Goal: Transaction & Acquisition: Purchase product/service

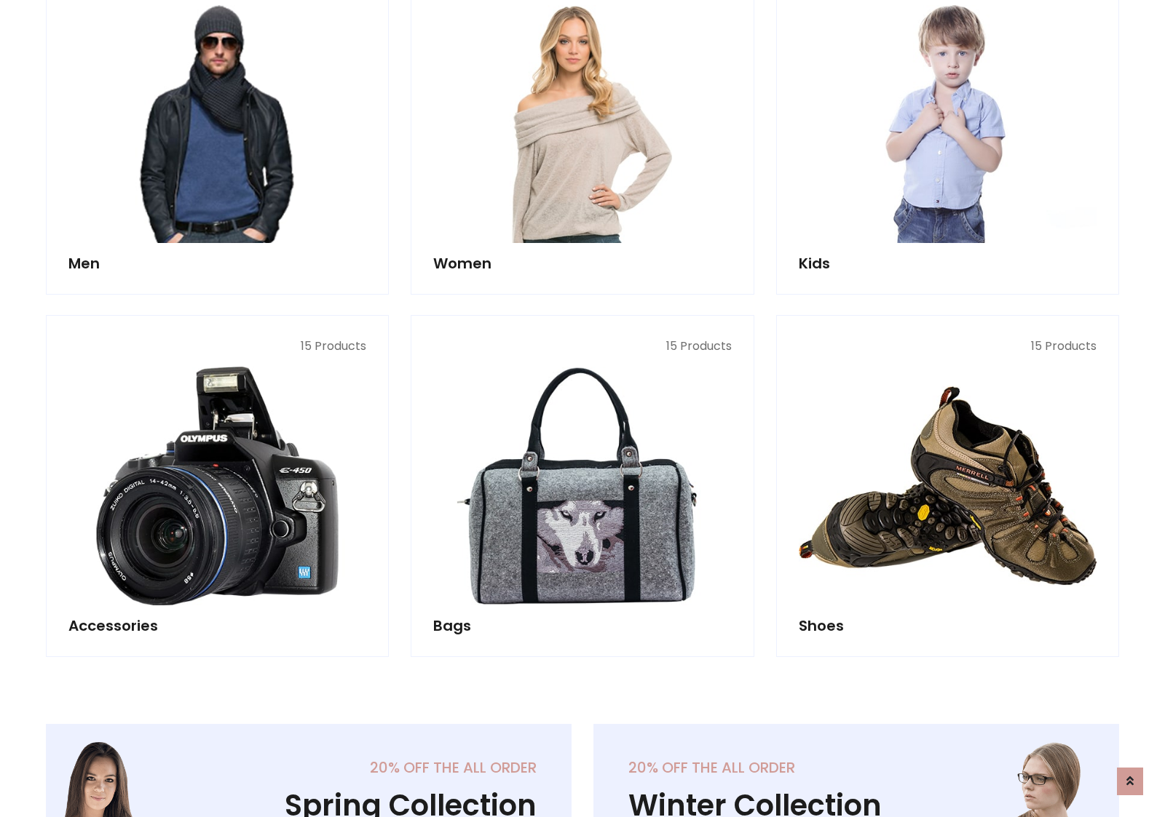
scroll to position [1056, 0]
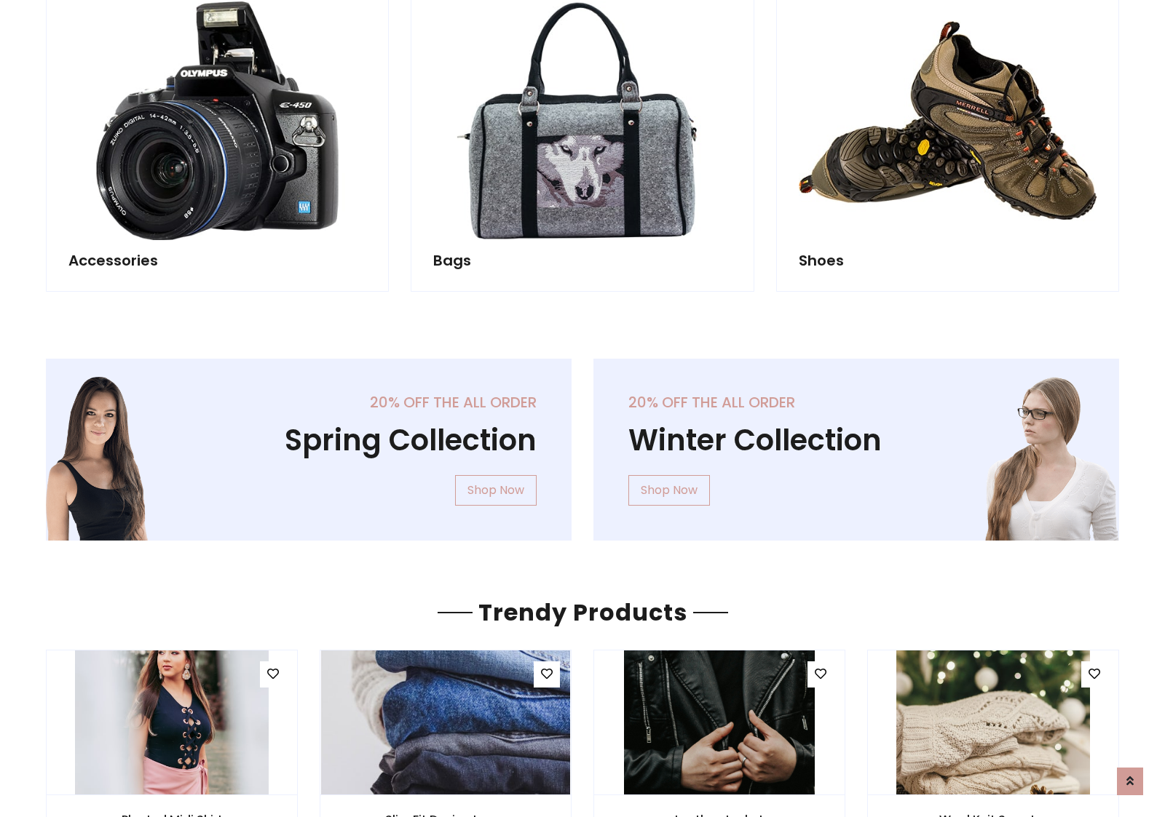
click at [582, 443] on div "20% off the all order Winter Collection Shop Now" at bounding box center [855, 461] width 547 height 205
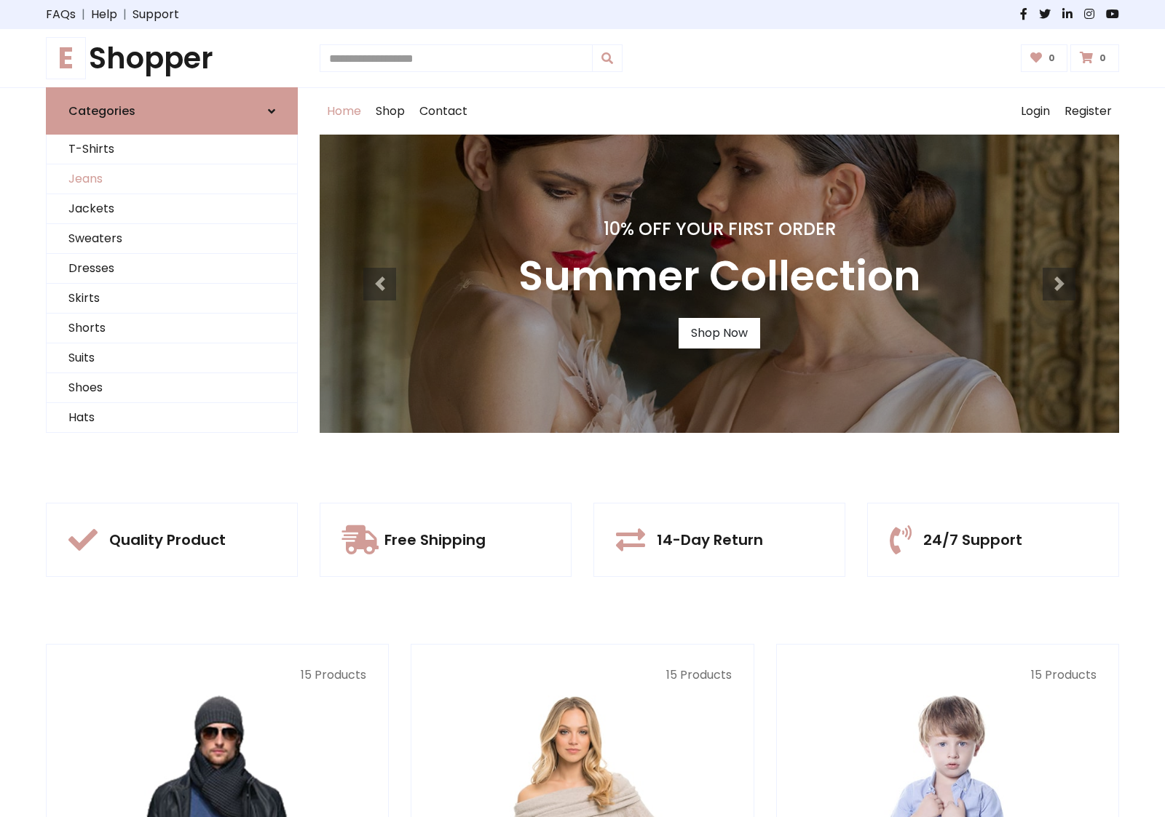
click at [172, 179] on link "Jeans" at bounding box center [172, 180] width 250 height 30
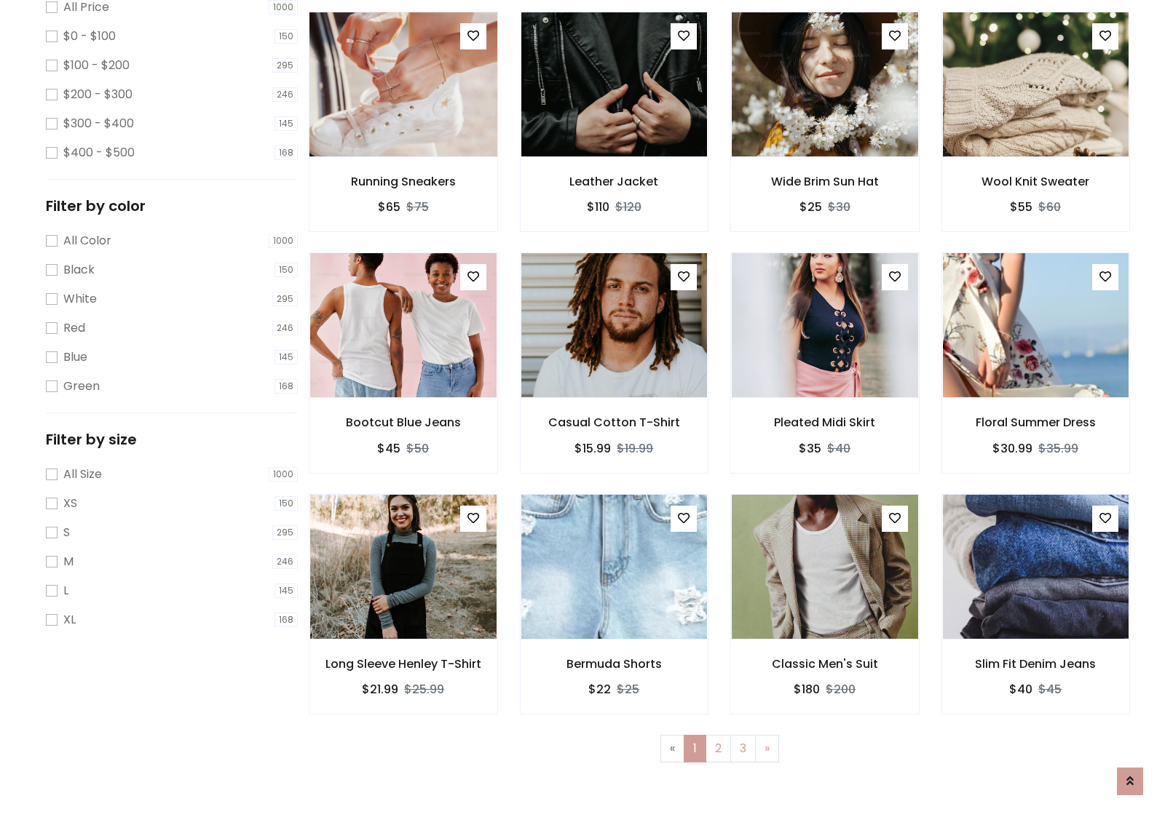
scroll to position [397, 0]
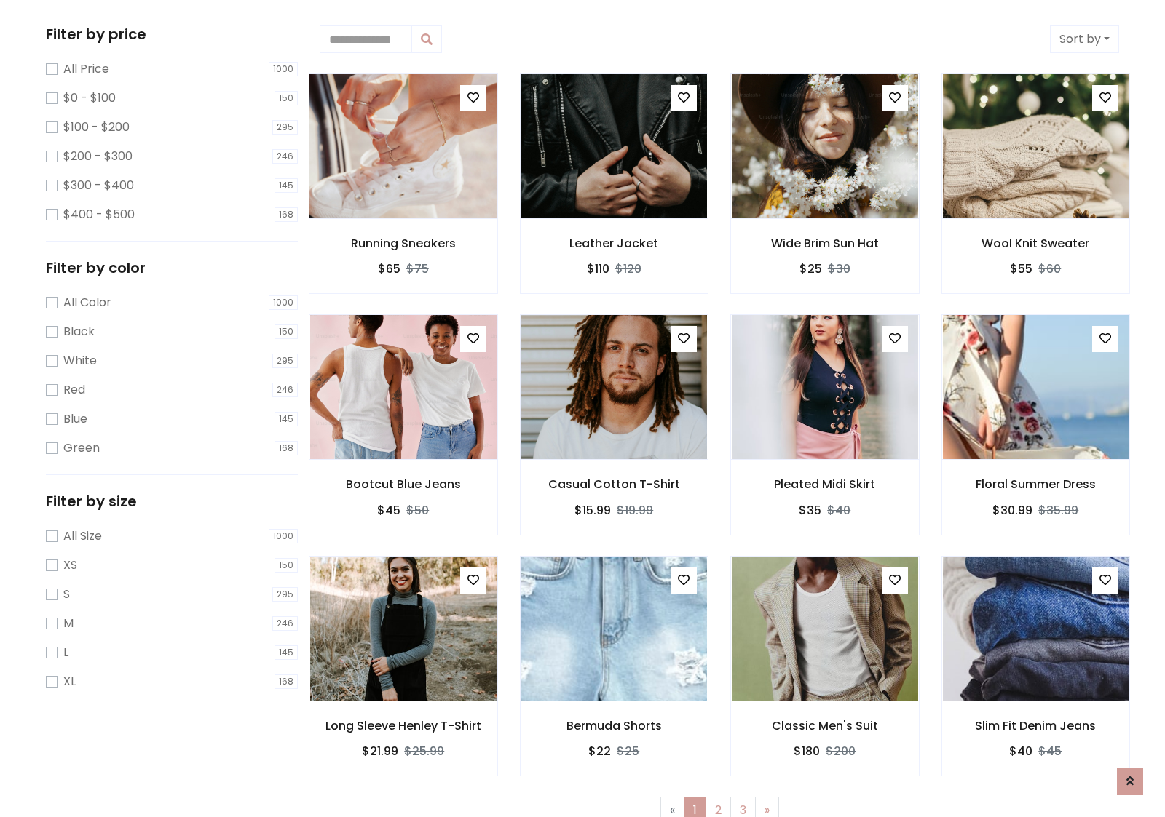
click at [403, 146] on img at bounding box center [402, 146] width 223 height 349
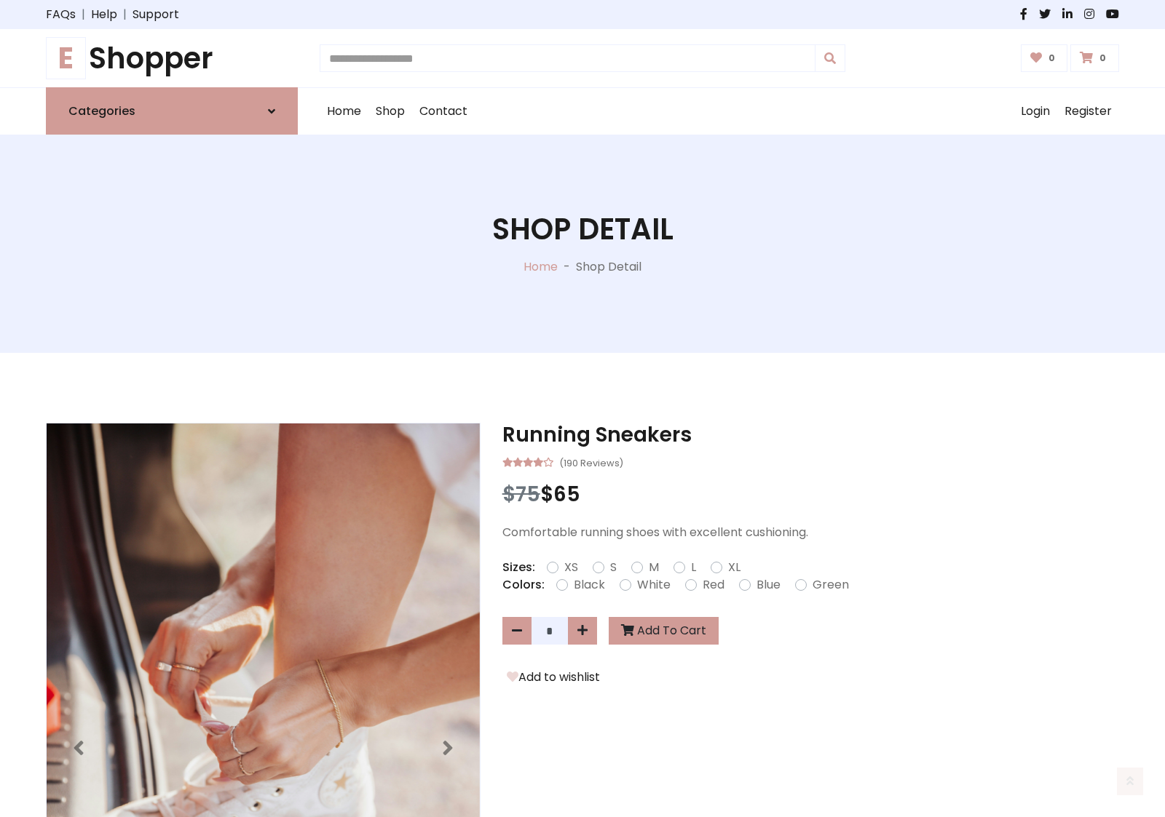
scroll to position [156, 0]
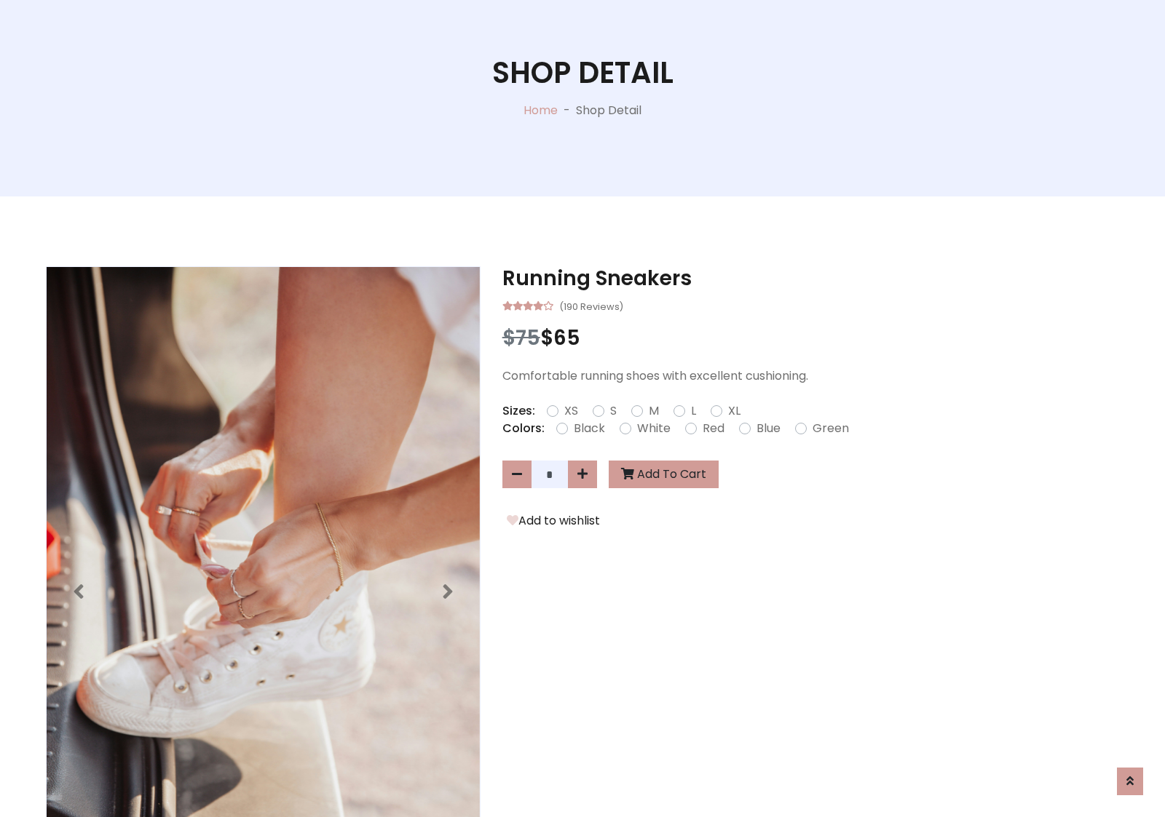
click at [711, 428] on label "Red" at bounding box center [713, 428] width 22 height 17
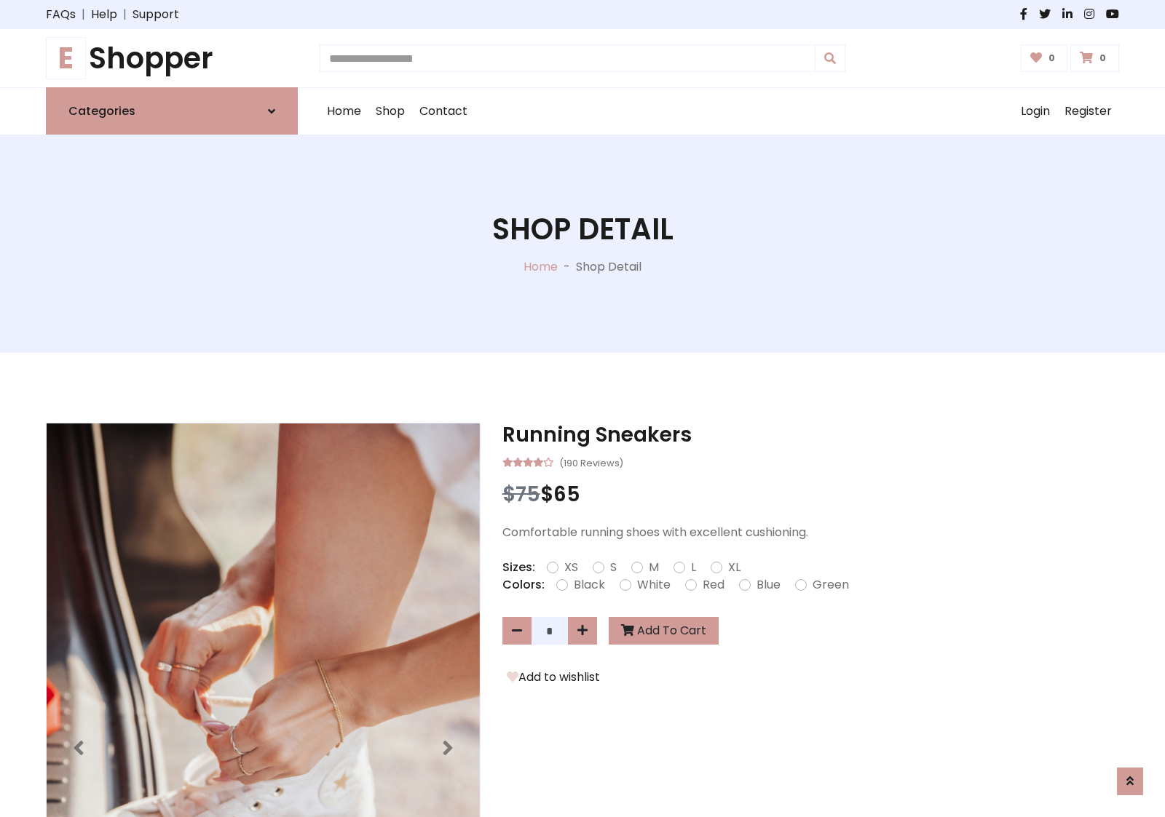
scroll to position [156, 0]
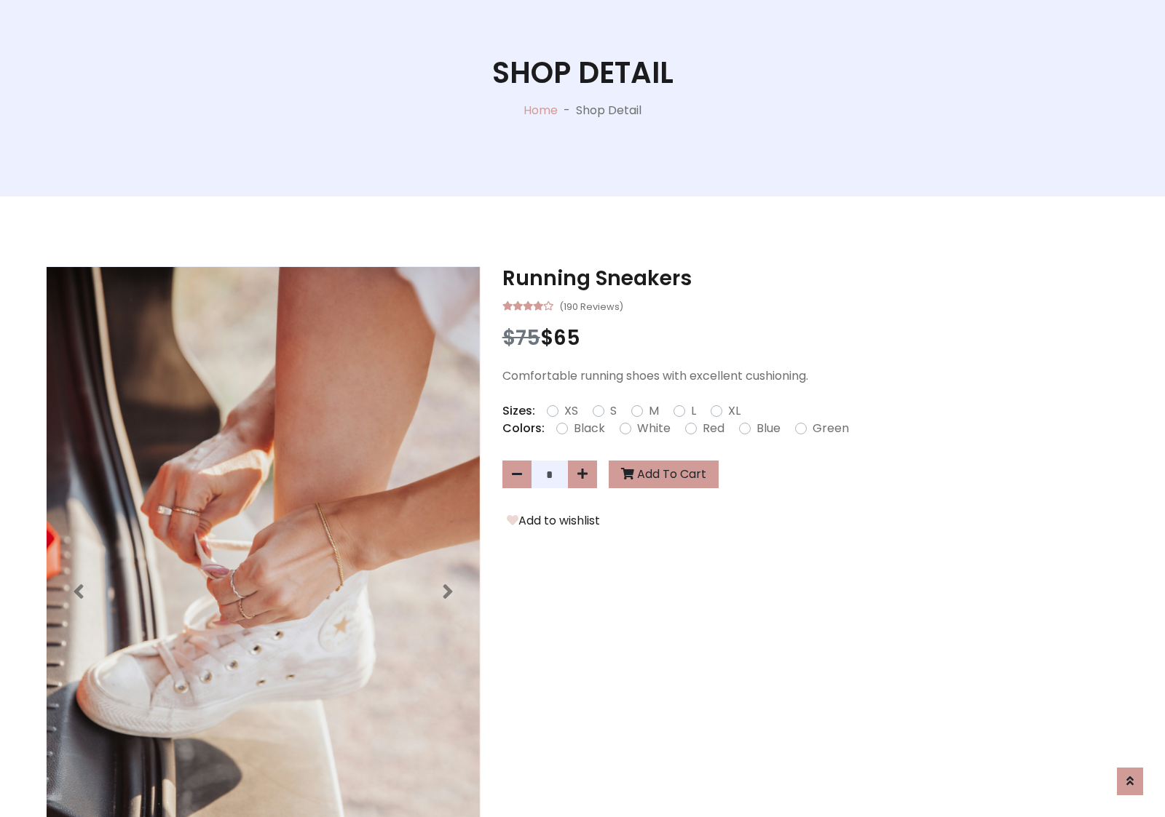
click at [582, 408] on form "XS S M L XL" at bounding box center [649, 411] width 205 height 17
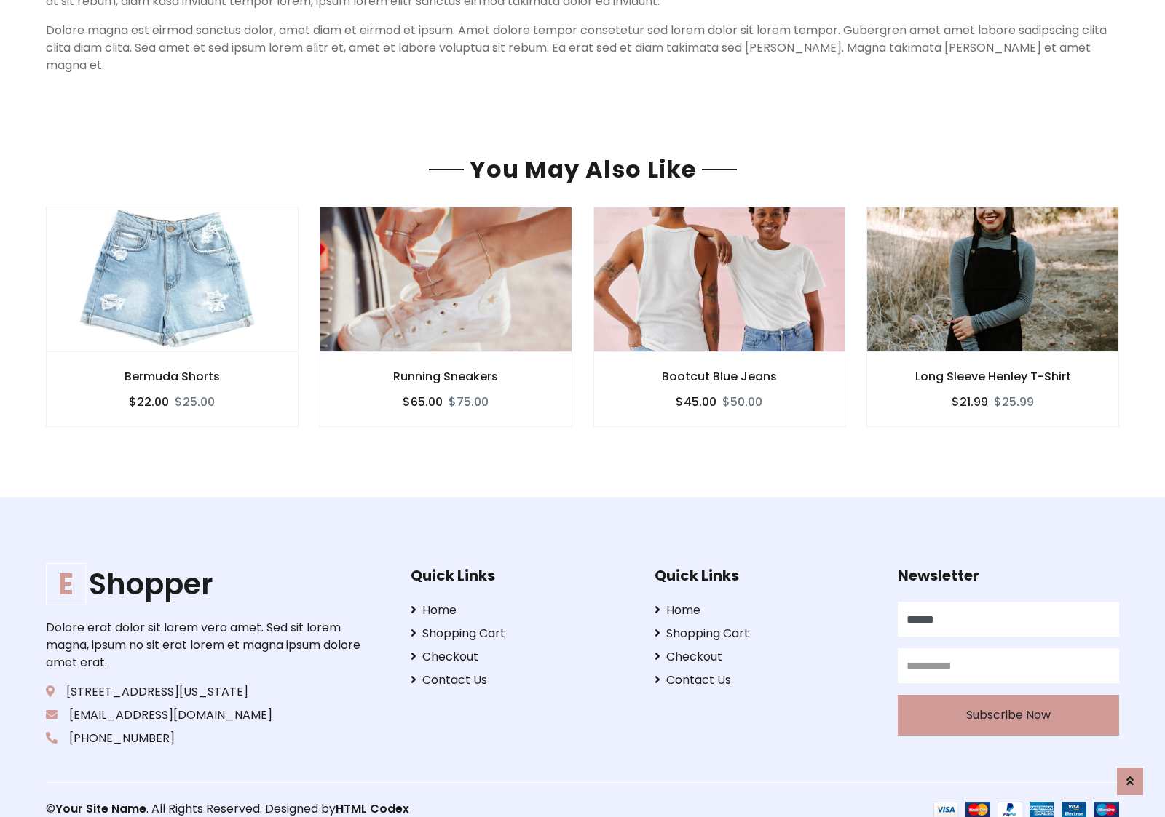
type input "******"
type input "**********"
click at [1007, 697] on button "Subscribe Now" at bounding box center [1007, 715] width 221 height 41
